Goal: Information Seeking & Learning: Learn about a topic

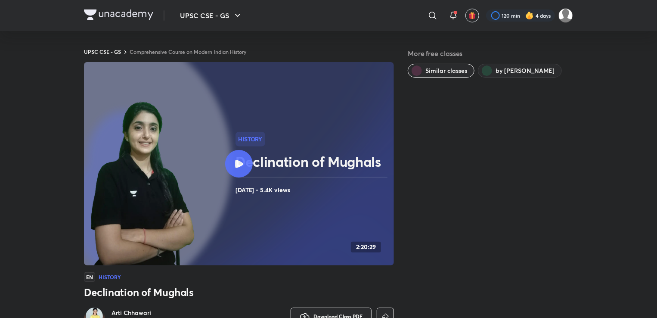
click at [251, 161] on div at bounding box center [239, 164] width 28 height 28
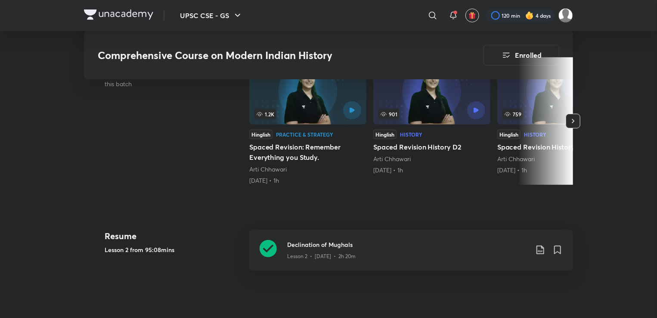
scroll to position [215, 0]
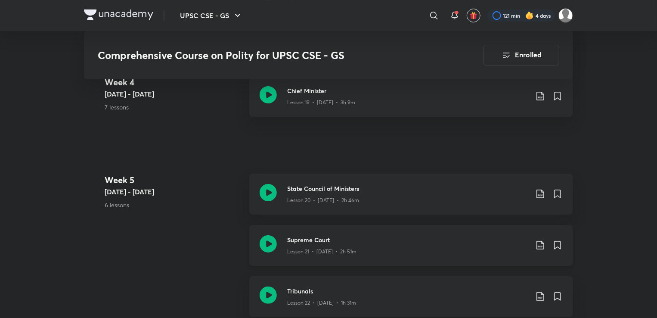
scroll to position [1508, 0]
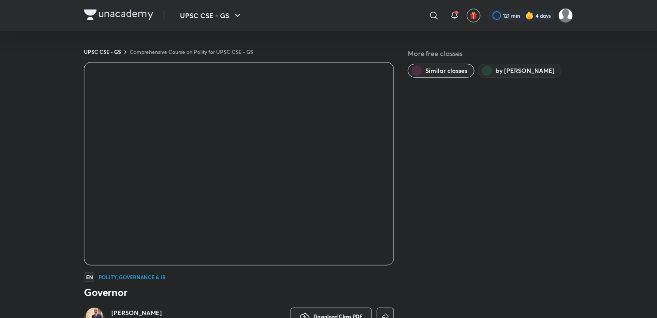
scroll to position [277, 0]
